Goal: Register for event/course

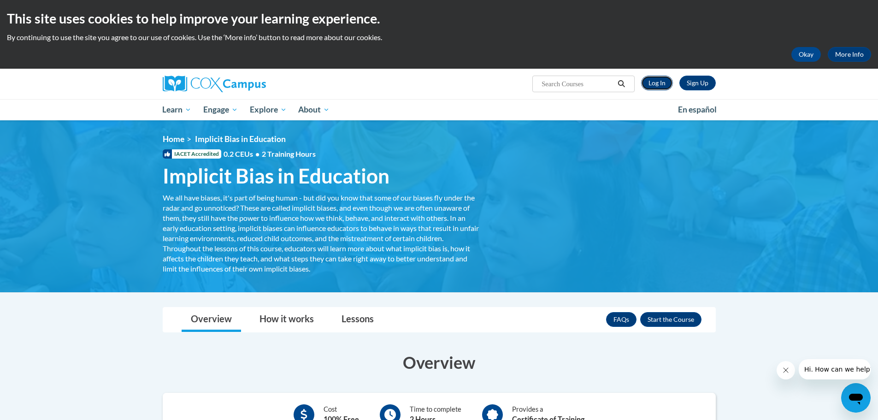
click at [346, 81] on link "Log In" at bounding box center [657, 83] width 32 height 15
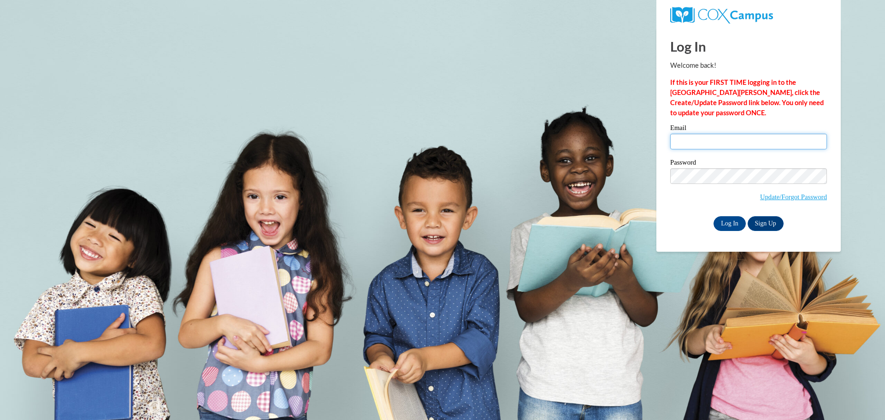
click at [723, 137] on input "Email" at bounding box center [748, 142] width 157 height 16
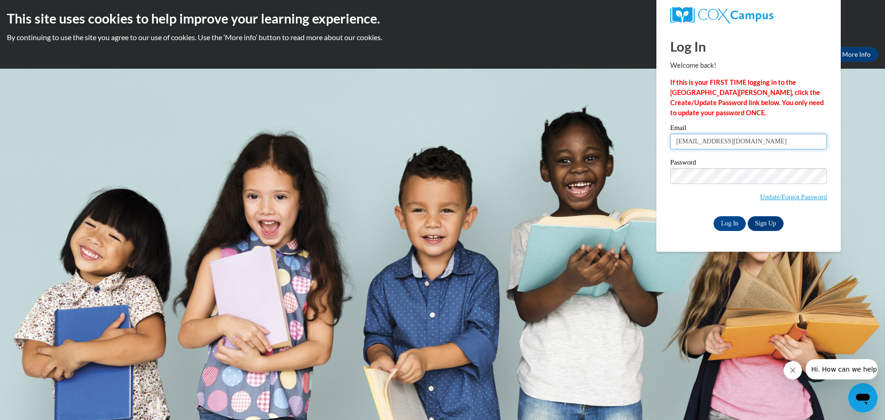
type input "Eniyahb@ymcaatlanta.org"
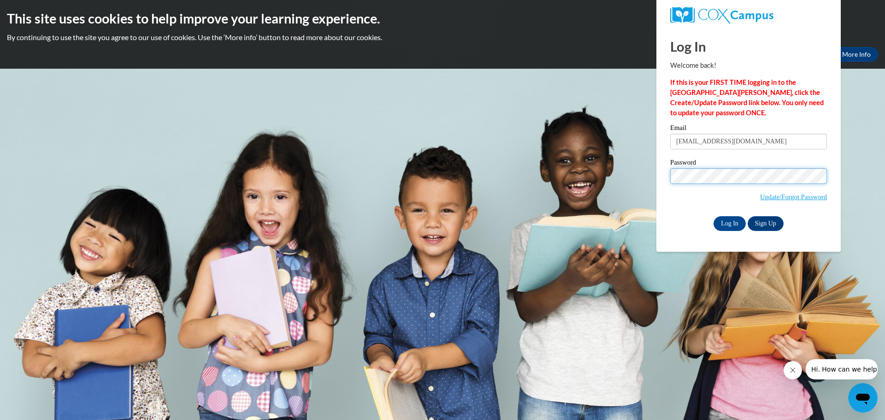
click at [713, 216] on input "Log In" at bounding box center [729, 223] width 32 height 15
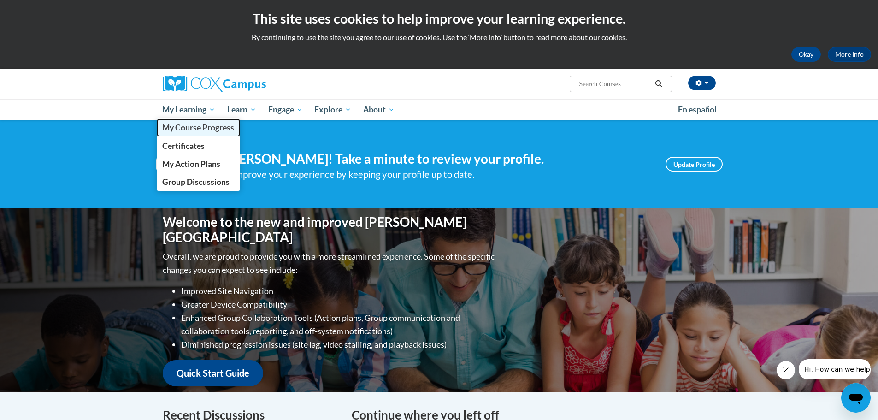
click at [211, 124] on span "My Course Progress" at bounding box center [198, 128] width 72 height 10
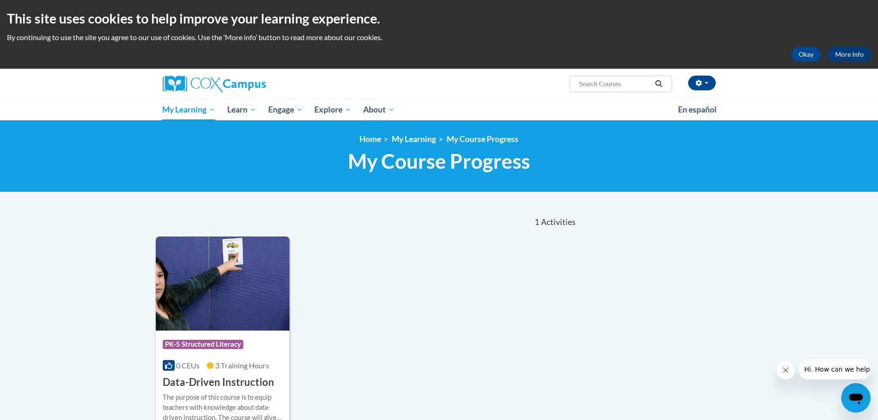
click at [590, 80] on input "Search..." at bounding box center [615, 83] width 74 height 11
type input "o"
type input "i"
type input "Implicit Bias in Education"
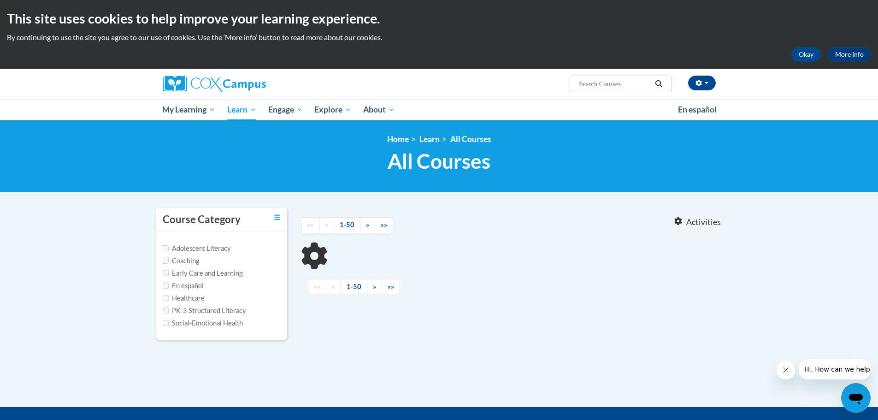
type input "Implicit Bias in Education"
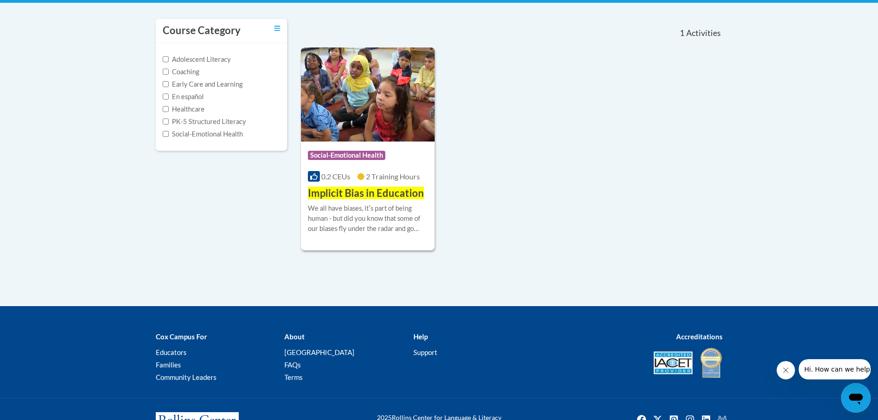
scroll to position [227, 0]
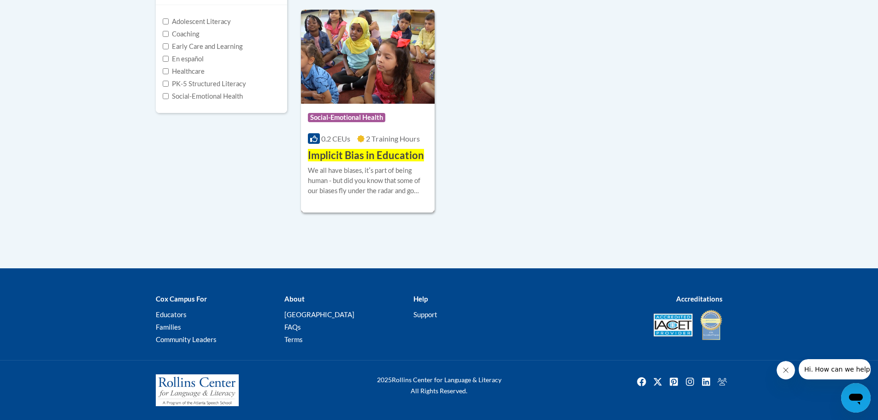
click at [356, 162] on h3 "Implicit Bias in Education" at bounding box center [366, 155] width 116 height 14
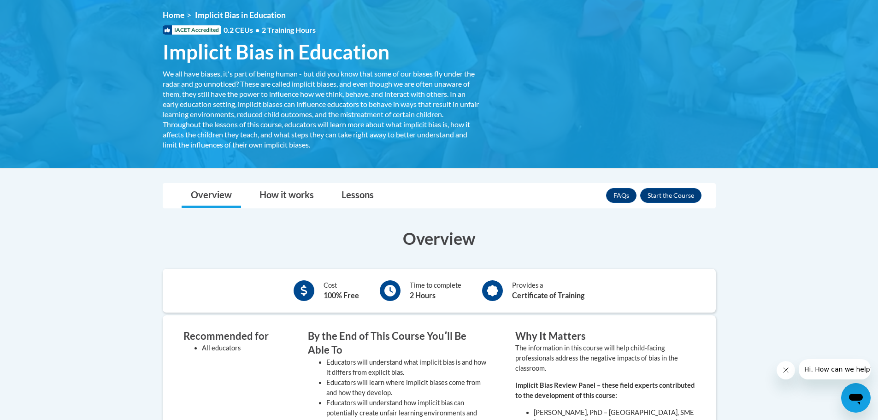
scroll to position [241, 0]
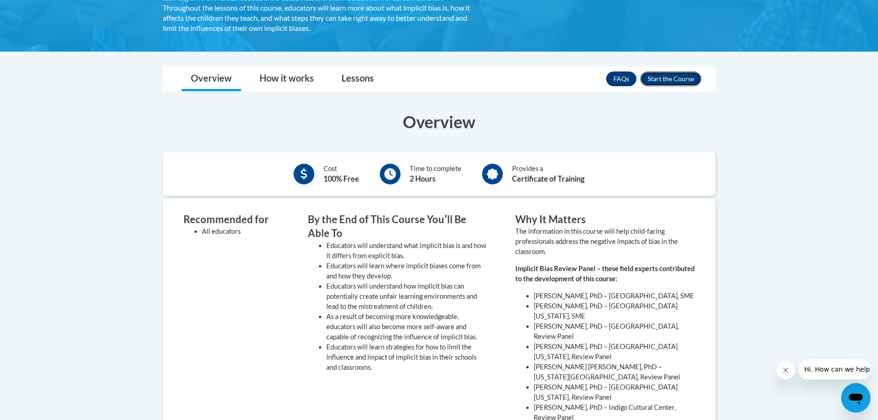
click at [658, 78] on button "Enroll" at bounding box center [670, 78] width 61 height 15
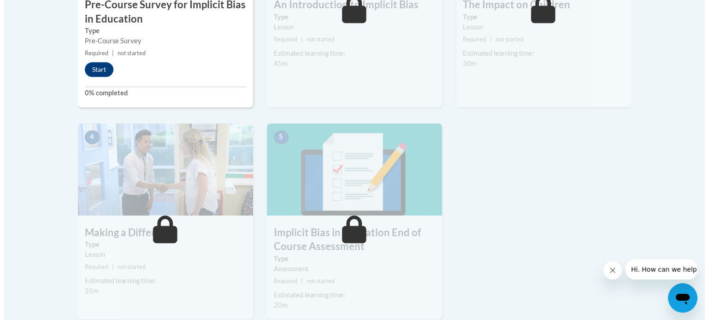
scroll to position [369, 0]
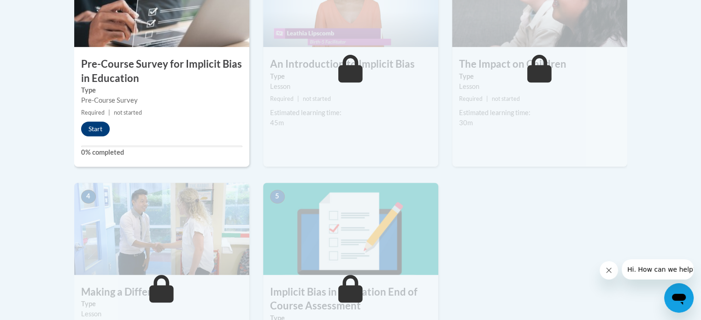
drag, startPoint x: 112, startPoint y: 131, endPoint x: 101, endPoint y: 125, distance: 13.0
click at [112, 131] on div "Start" at bounding box center [97, 129] width 47 height 15
click at [101, 125] on button "Start" at bounding box center [95, 129] width 29 height 15
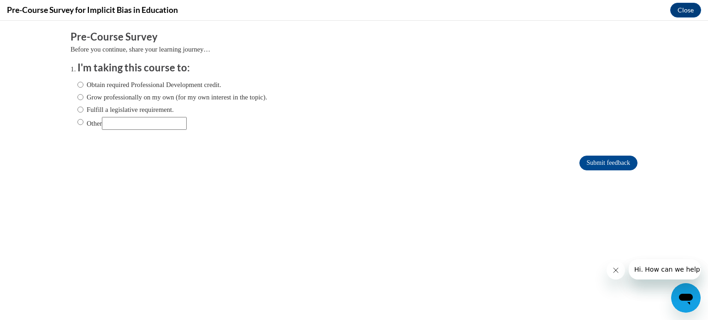
scroll to position [0, 0]
click at [206, 88] on label "Obtain required Professional Development credit." at bounding box center [149, 85] width 144 height 10
click at [83, 88] on input "Obtain required Professional Development credit." at bounding box center [80, 85] width 6 height 10
radio input "true"
click at [580, 170] on input "Submit feedback" at bounding box center [608, 163] width 58 height 15
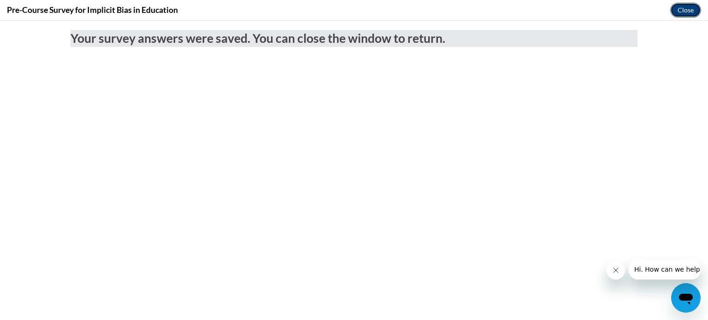
click at [696, 11] on button "Close" at bounding box center [685, 10] width 31 height 15
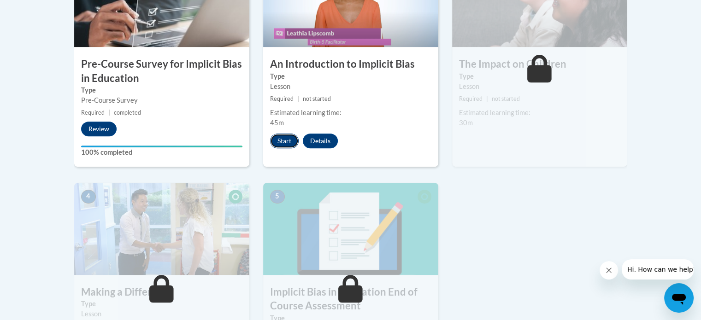
click at [285, 143] on button "Start" at bounding box center [284, 141] width 29 height 15
